Goal: Task Accomplishment & Management: Complete application form

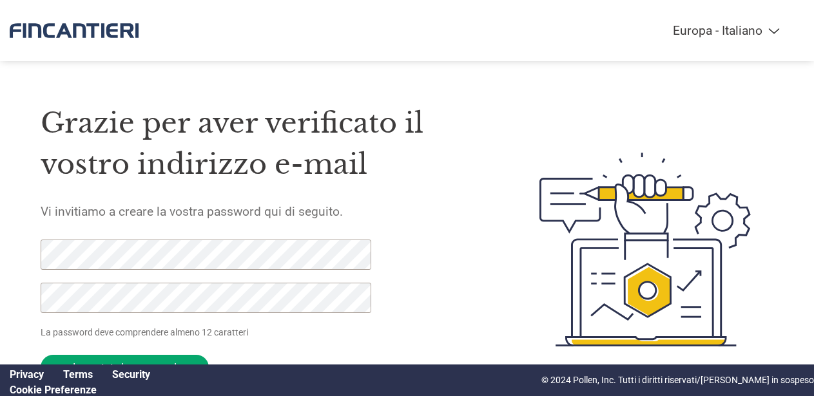
select select "it-IT"
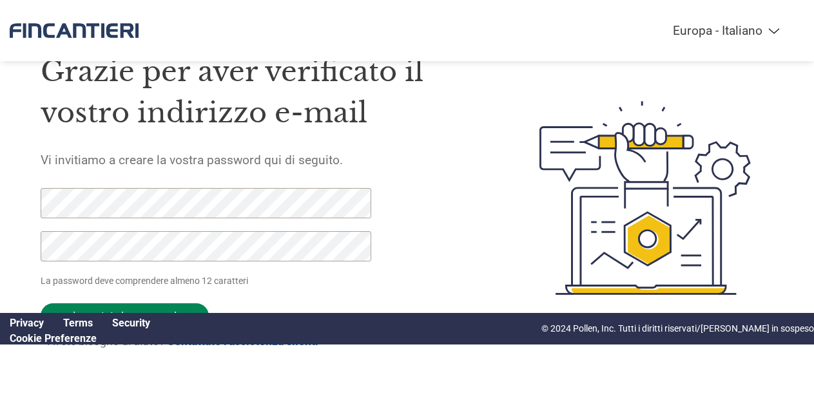
click at [149, 306] on input "Impostate la password" at bounding box center [125, 315] width 168 height 25
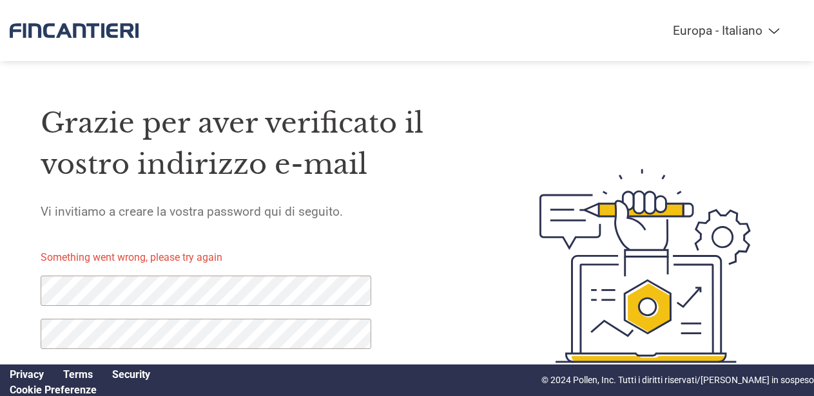
click at [95, 37] on img at bounding box center [74, 30] width 129 height 35
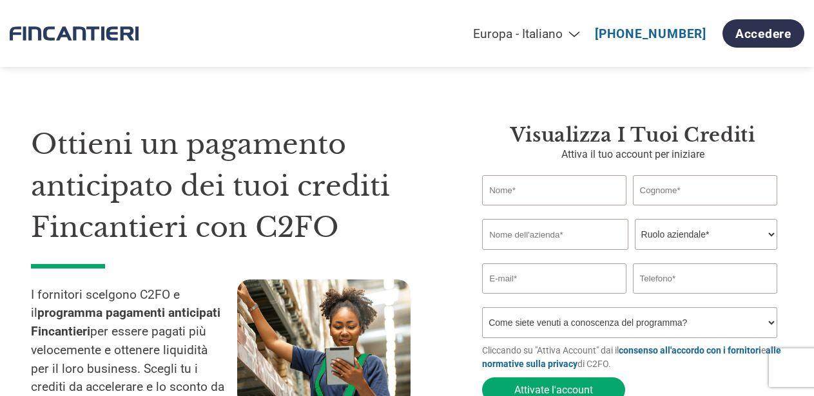
select select "it-IT"
click at [772, 32] on link "Accedere" at bounding box center [763, 33] width 82 height 28
